Goal: Task Accomplishment & Management: Use online tool/utility

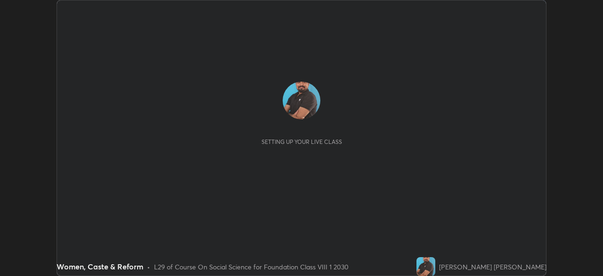
scroll to position [276, 602]
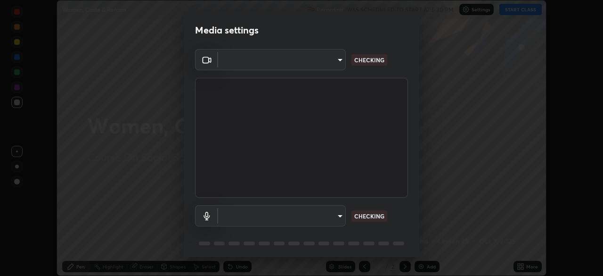
type input "f214d892c1ea21fc9911be358f21603cf7c671268a3f3fdd0c8c81d5790bf436"
click at [330, 219] on body "Erase all Women, Caste & Reform Recording WAS SCHEDULED TO START AT 5:30 PM Set…" at bounding box center [301, 138] width 603 height 276
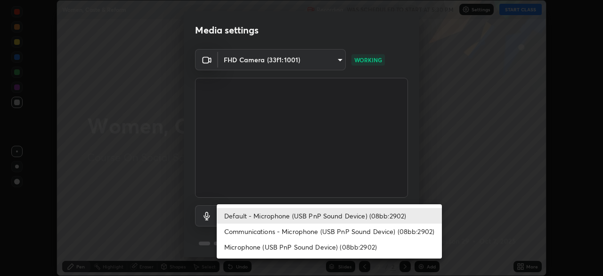
click at [330, 233] on li "Communications - Microphone (USB PnP Sound Device) (08bb:2902)" at bounding box center [329, 231] width 225 height 16
type input "communications"
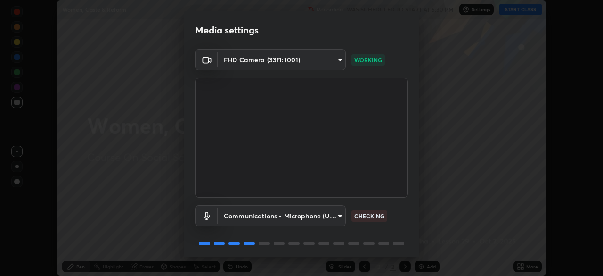
click at [333, 217] on body "Erase all Women, Caste & Reform Recording WAS SCHEDULED TO START AT 5:30 PM Set…" at bounding box center [301, 138] width 603 height 276
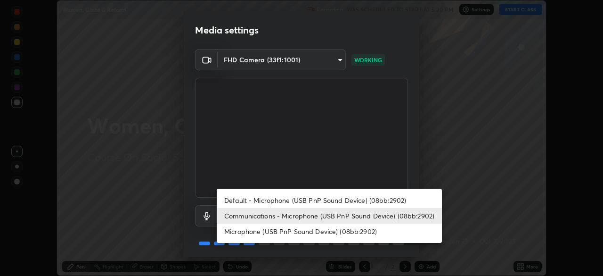
click at [340, 215] on li "Communications - Microphone (USB PnP Sound Device) (08bb:2902)" at bounding box center [329, 216] width 225 height 16
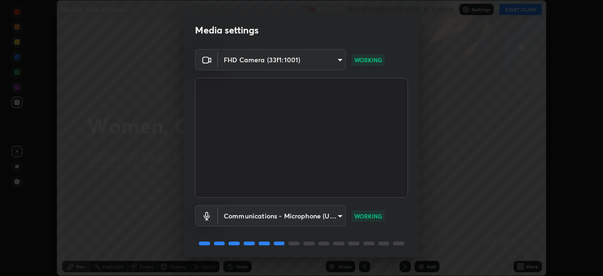
scroll to position [33, 0]
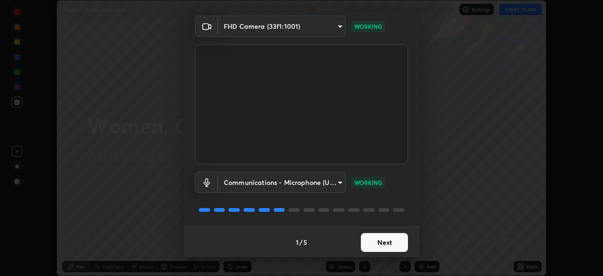
click at [381, 242] on button "Next" at bounding box center [384, 242] width 47 height 19
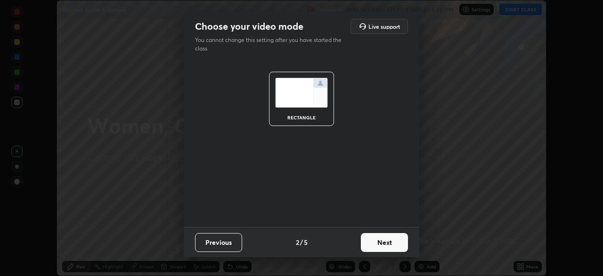
scroll to position [0, 0]
click at [382, 245] on button "Next" at bounding box center [384, 242] width 47 height 19
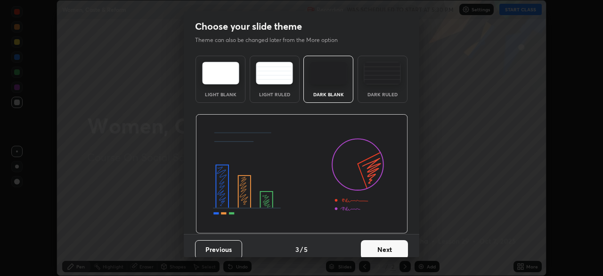
click at [374, 250] on button "Next" at bounding box center [384, 249] width 47 height 19
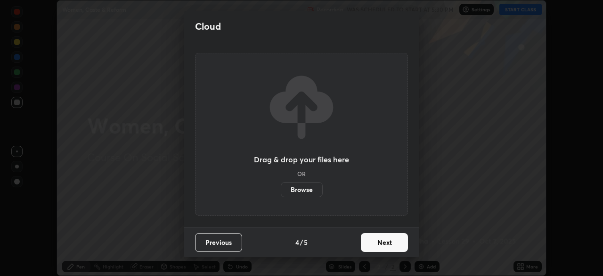
click at [378, 243] on button "Next" at bounding box center [384, 242] width 47 height 19
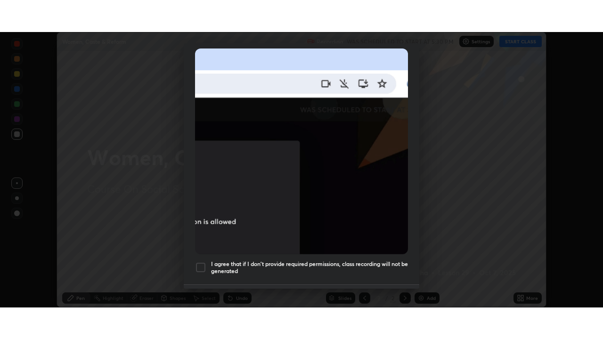
scroll to position [226, 0]
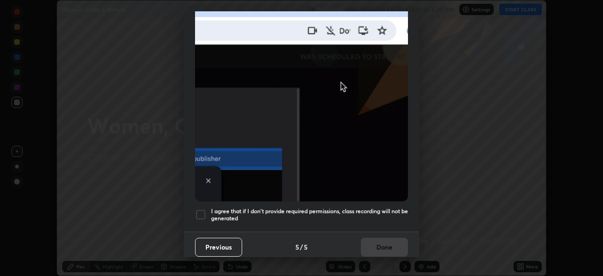
click at [203, 211] on div at bounding box center [200, 214] width 11 height 11
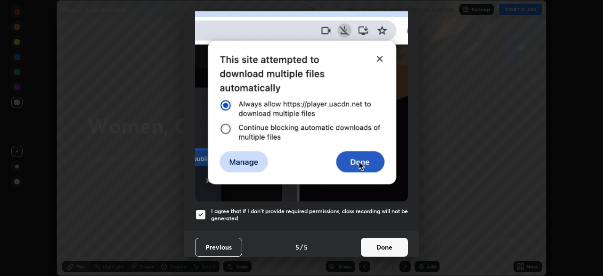
click at [384, 245] on button "Done" at bounding box center [384, 246] width 47 height 19
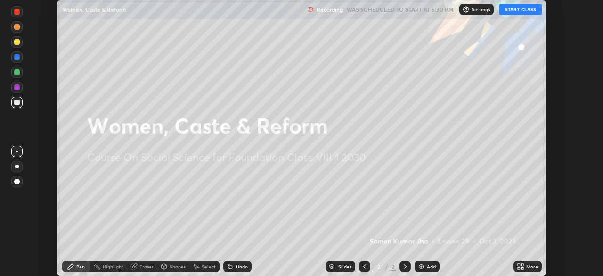
click at [522, 267] on icon at bounding box center [522, 268] width 2 height 2
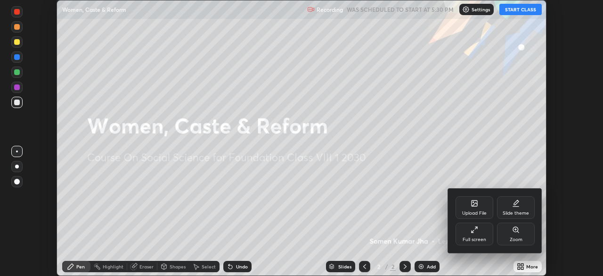
click at [469, 211] on div "Upload File" at bounding box center [474, 213] width 24 height 5
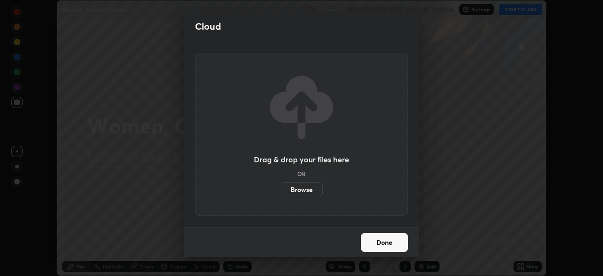
click at [313, 190] on label "Browse" at bounding box center [302, 189] width 42 height 15
click at [281, 190] on input "Browse" at bounding box center [281, 189] width 0 height 15
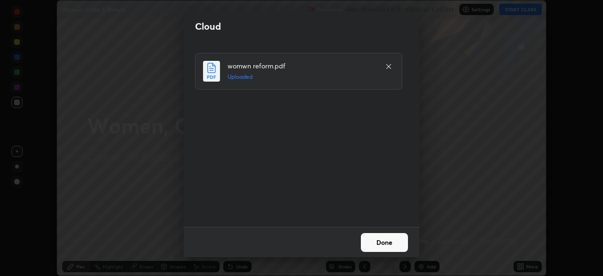
click at [376, 241] on button "Done" at bounding box center [384, 242] width 47 height 19
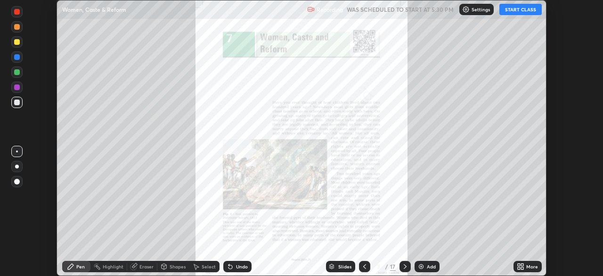
click at [523, 266] on icon at bounding box center [522, 264] width 2 height 2
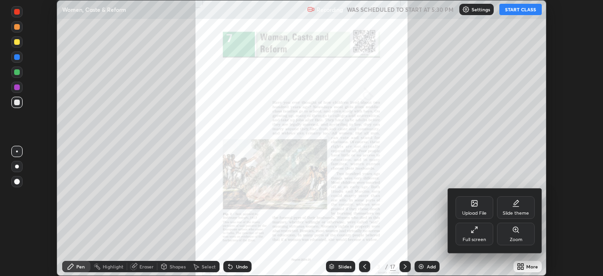
click at [481, 235] on div "Full screen" at bounding box center [474, 233] width 38 height 23
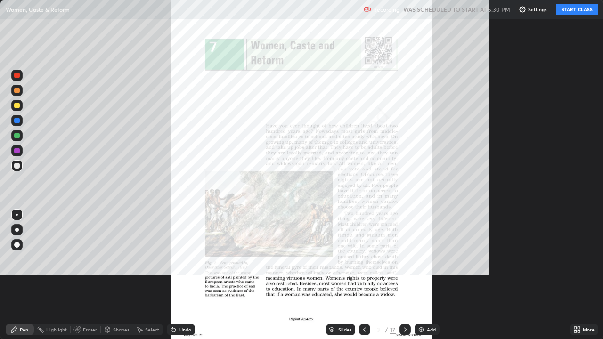
scroll to position [339, 603]
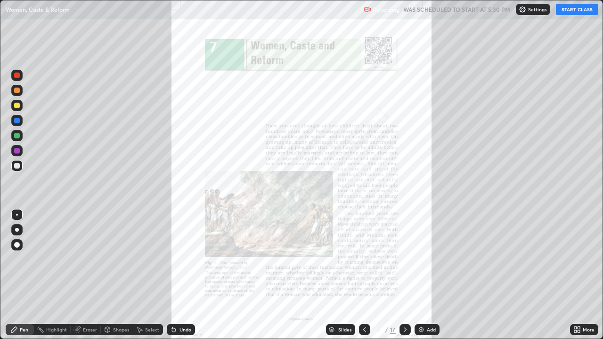
click at [561, 12] on button "START CLASS" at bounding box center [577, 9] width 42 height 11
click at [17, 151] on div at bounding box center [17, 151] width 6 height 6
click at [336, 275] on div "Slides" at bounding box center [340, 329] width 29 height 11
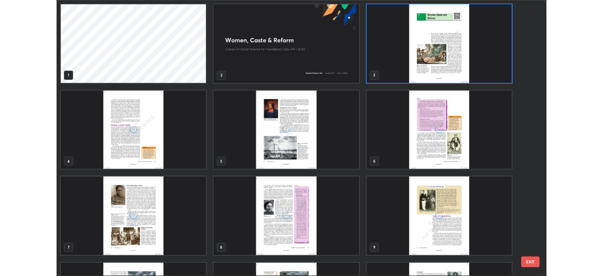
scroll to position [335, 597]
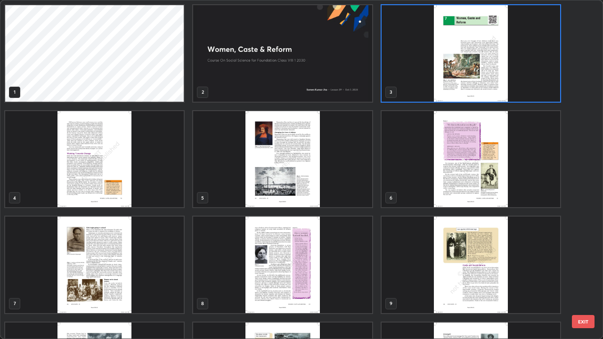
click at [449, 275] on img "grid" at bounding box center [471, 265] width 179 height 97
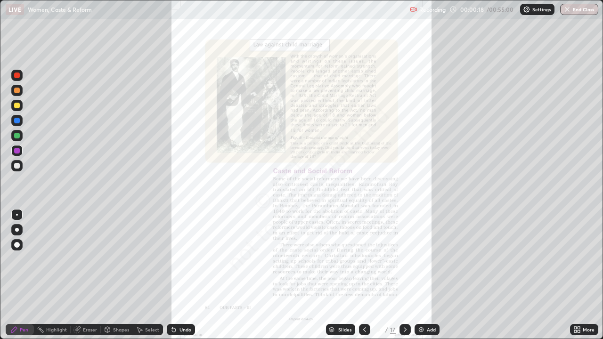
click at [575, 275] on icon at bounding box center [575, 331] width 2 height 2
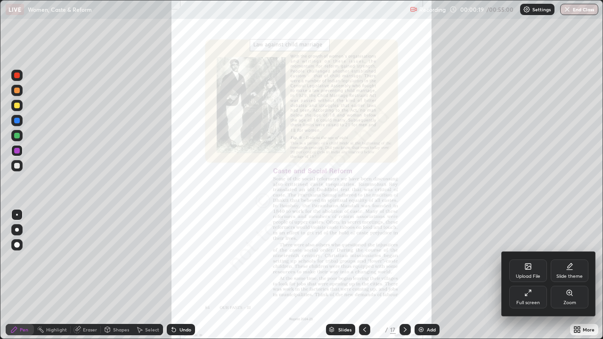
click at [561, 275] on div "Zoom" at bounding box center [570, 297] width 38 height 23
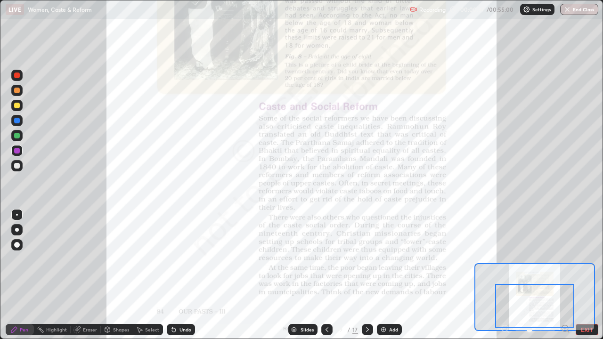
click at [18, 138] on div at bounding box center [17, 136] width 6 height 6
click at [17, 106] on div at bounding box center [17, 106] width 6 height 6
click at [17, 92] on div at bounding box center [17, 91] width 6 height 6
click at [18, 109] on div at bounding box center [16, 105] width 11 height 11
click at [16, 135] on div at bounding box center [17, 136] width 6 height 6
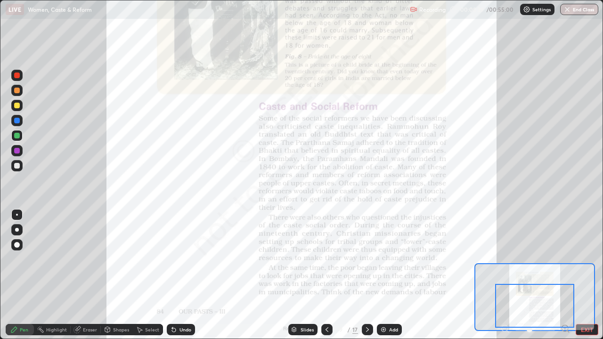
click at [16, 122] on div at bounding box center [17, 121] width 6 height 6
click at [364, 275] on div at bounding box center [367, 329] width 11 height 11
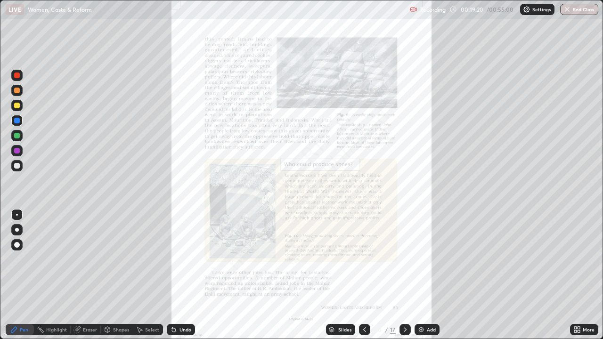
click at [16, 91] on div at bounding box center [17, 91] width 6 height 6
click at [177, 275] on div "Undo" at bounding box center [181, 329] width 28 height 11
click at [399, 275] on div at bounding box center [404, 329] width 11 height 11
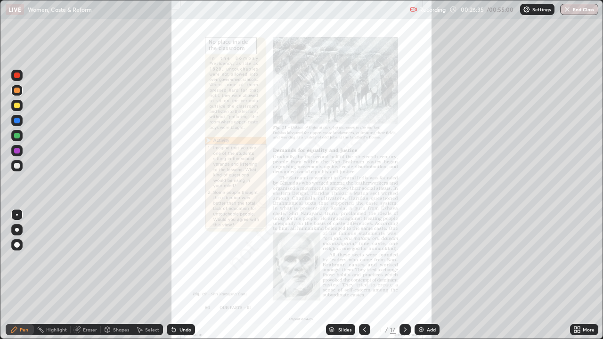
click at [578, 275] on icon at bounding box center [577, 330] width 8 height 8
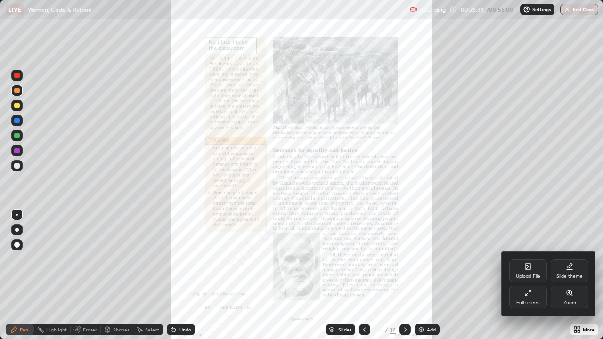
click at [562, 275] on div "Zoom" at bounding box center [570, 297] width 38 height 23
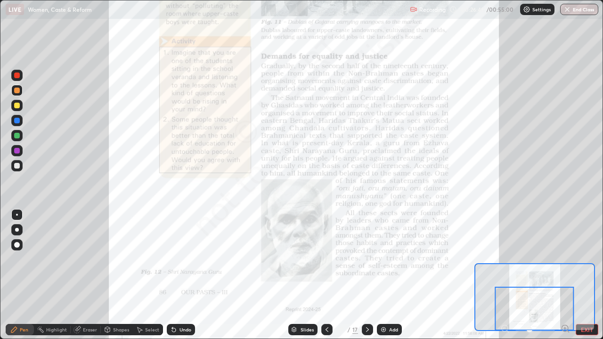
click at [17, 121] on div at bounding box center [17, 121] width 6 height 6
click at [187, 275] on div "Undo" at bounding box center [185, 329] width 12 height 5
click at [16, 134] on div at bounding box center [17, 136] width 6 height 6
click at [82, 275] on div "Eraser" at bounding box center [86, 329] width 30 height 11
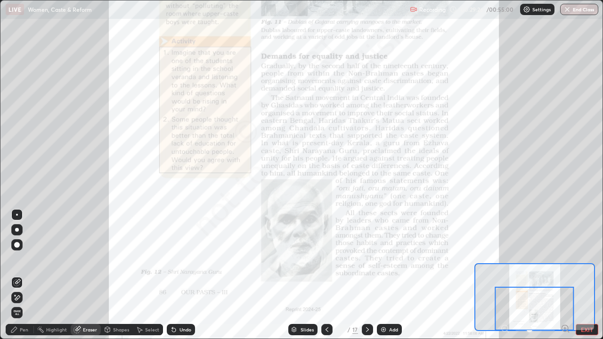
click at [24, 275] on div "Pen" at bounding box center [24, 329] width 8 height 5
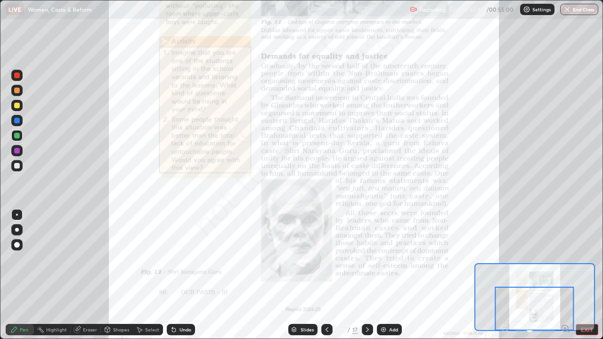
click at [179, 275] on div "Undo" at bounding box center [185, 329] width 12 height 5
click at [178, 275] on div "Undo" at bounding box center [181, 329] width 28 height 11
click at [174, 275] on icon at bounding box center [174, 330] width 4 height 4
click at [176, 275] on icon at bounding box center [174, 330] width 8 height 8
click at [180, 275] on div "Undo" at bounding box center [185, 329] width 12 height 5
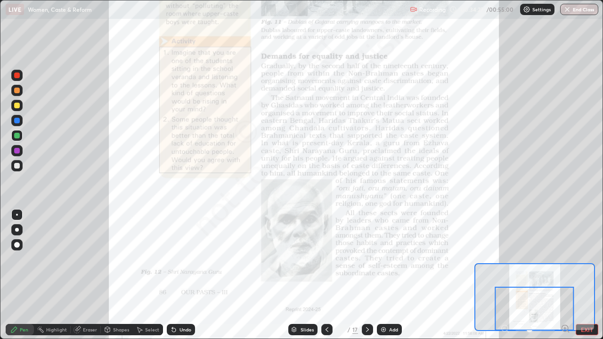
click at [366, 275] on icon at bounding box center [368, 330] width 8 height 8
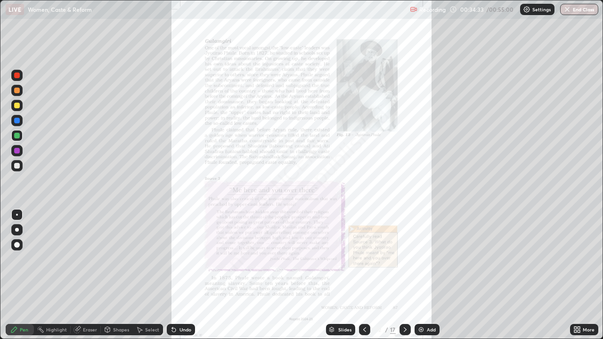
click at [583, 275] on div "More" at bounding box center [589, 329] width 12 height 5
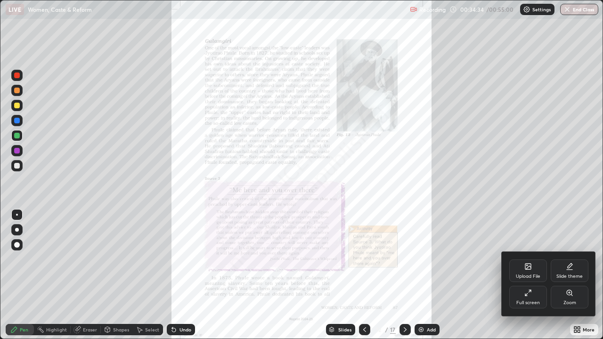
click at [570, 275] on icon at bounding box center [570, 293] width 8 height 8
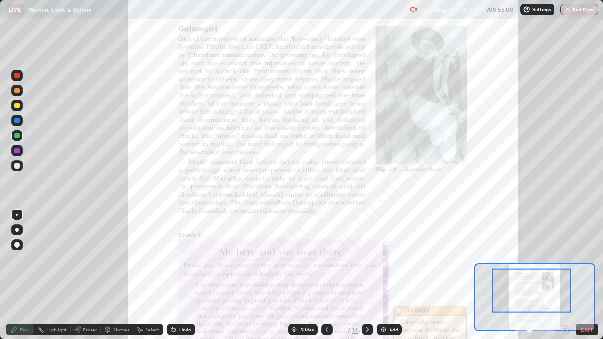
click at [383, 275] on img at bounding box center [384, 330] width 8 height 8
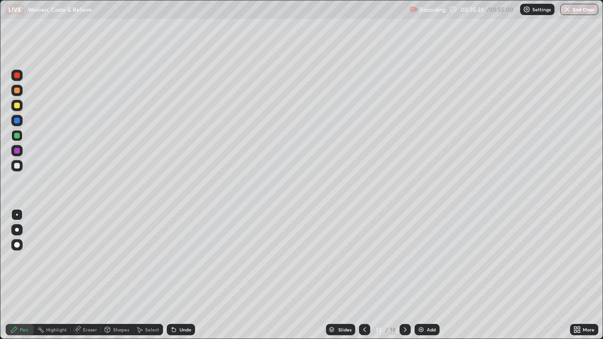
click at [361, 275] on div at bounding box center [364, 329] width 11 height 11
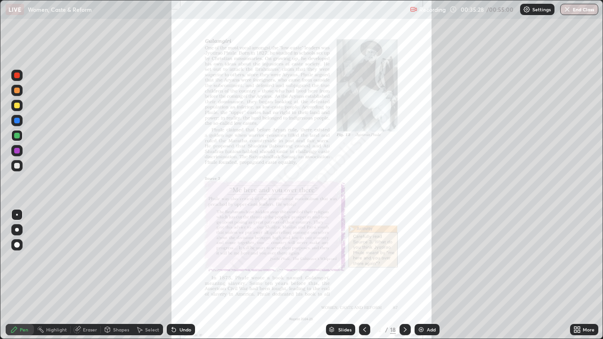
click at [404, 275] on icon at bounding box center [405, 330] width 8 height 8
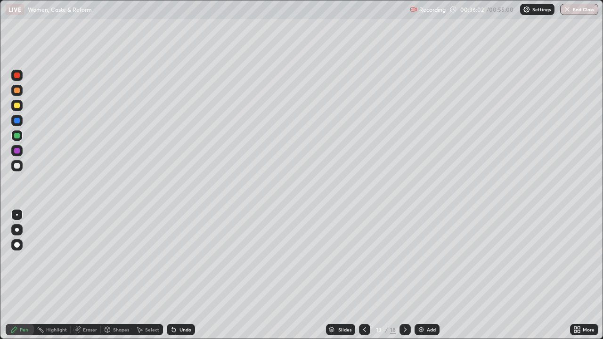
click at [17, 167] on div at bounding box center [17, 166] width 6 height 6
click at [16, 148] on div at bounding box center [17, 151] width 6 height 6
click at [17, 136] on div at bounding box center [17, 136] width 6 height 6
click at [17, 105] on div at bounding box center [17, 106] width 6 height 6
click at [364, 275] on icon at bounding box center [364, 329] width 3 height 5
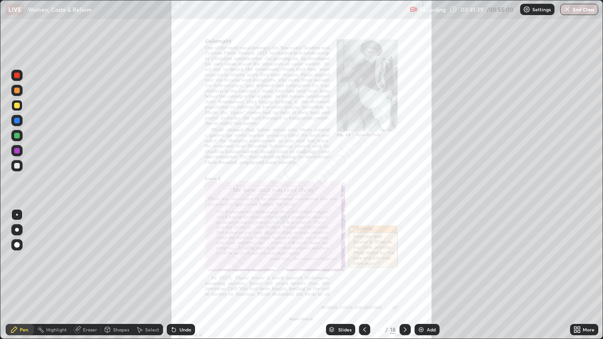
click at [573, 10] on button "End Class" at bounding box center [579, 9] width 38 height 11
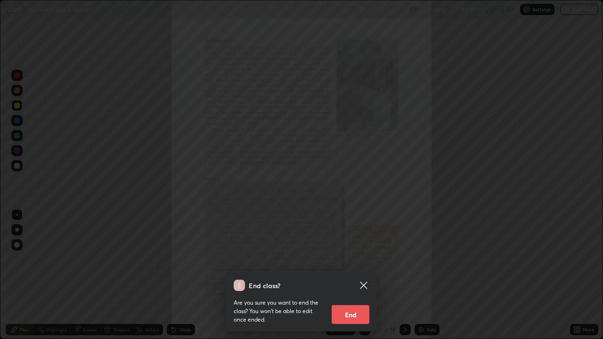
click at [357, 275] on button "End" at bounding box center [351, 314] width 38 height 19
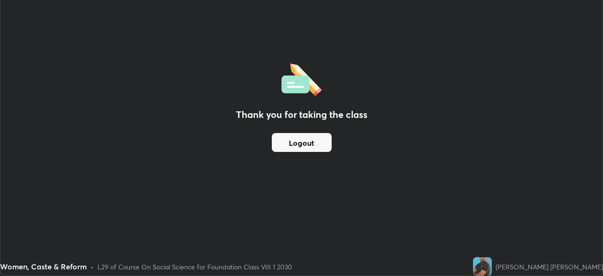
scroll to position [46826, 46499]
